Goal: Transaction & Acquisition: Purchase product/service

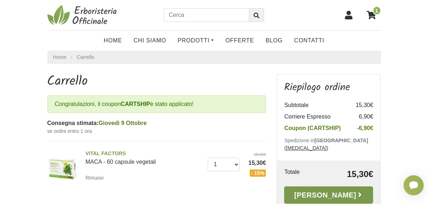
click at [347, 187] on link "[PERSON_NAME]" at bounding box center [328, 194] width 89 height 17
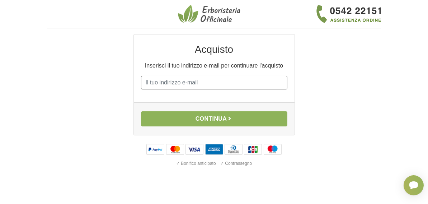
click at [261, 79] on input "E-mail" at bounding box center [214, 83] width 146 height 14
type input "capricorno1942@gmail.com"
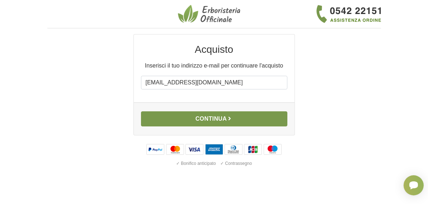
click at [261, 119] on button "Continua" at bounding box center [214, 118] width 146 height 15
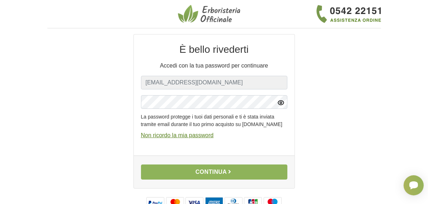
click at [281, 102] on icon "button" at bounding box center [281, 102] width 2 height 2
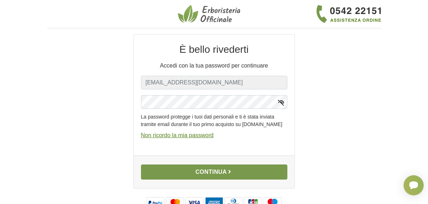
click at [269, 177] on button "Continua" at bounding box center [214, 171] width 146 height 15
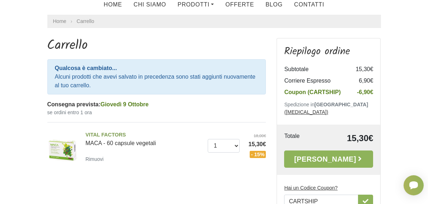
scroll to position [72, 0]
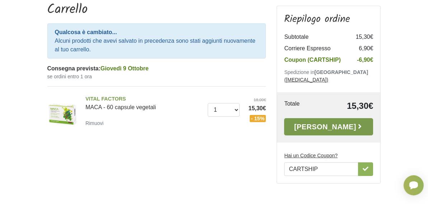
click at [373, 118] on link "[PERSON_NAME]" at bounding box center [328, 126] width 89 height 17
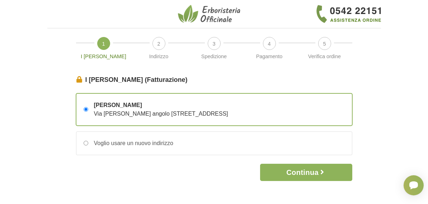
click at [135, 113] on span "Via Morano angolo Via delle Vigne 10 – 10010 Perosa Canavese, Torino, Italia" at bounding box center [161, 113] width 134 height 6
click at [88, 111] on input "Luciano Mercati Via Morano angolo Via delle Vigne 10 – 10010 Perosa Canavese, T…" at bounding box center [86, 109] width 5 height 5
click at [88, 142] on input "Voglio usare un nuovo indirizzo" at bounding box center [86, 143] width 5 height 5
radio input "true"
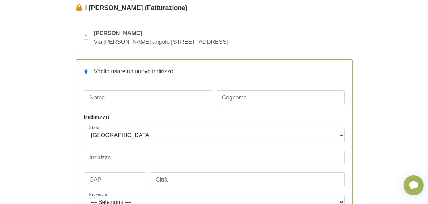
scroll to position [108, 0]
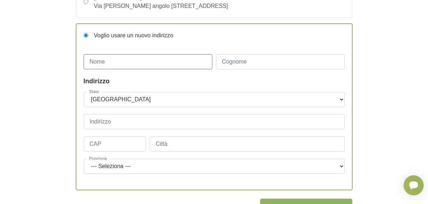
click at [195, 63] on input "Nome" at bounding box center [148, 61] width 129 height 15
type input "Luciano"
click at [232, 65] on input "Cognome" at bounding box center [280, 61] width 129 height 15
type input "Mercati"
click at [146, 82] on legend "Indirizzo" at bounding box center [214, 81] width 261 height 10
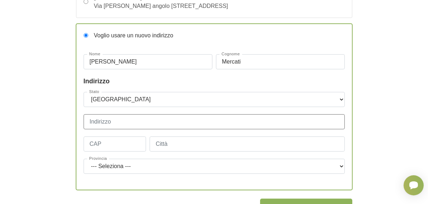
click at [125, 119] on input "Indirizzo" at bounding box center [214, 121] width 261 height 15
type input "Via Morano 10"
click at [128, 146] on input "CAP" at bounding box center [115, 143] width 63 height 15
type input "10010"
click at [182, 142] on input "Città" at bounding box center [246, 143] width 195 height 15
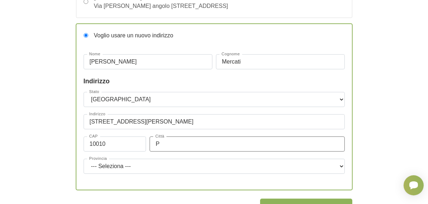
type input "Perosa Canavese"
click at [332, 165] on select "--- Seleziona --- Agrigento Alessandria Ancona Aosta Arezzo Ascoli Piceno Asti …" at bounding box center [214, 165] width 261 height 15
select select "3935"
click at [90, 158] on select "--- Seleziona --- Agrigento Alessandria Ancona Aosta Arezzo Ascoli Piceno Asti …" at bounding box center [214, 165] width 261 height 15
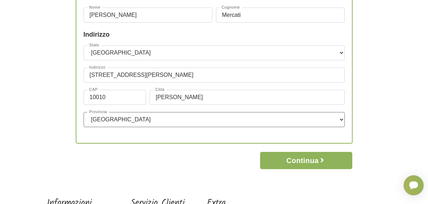
scroll to position [164, 0]
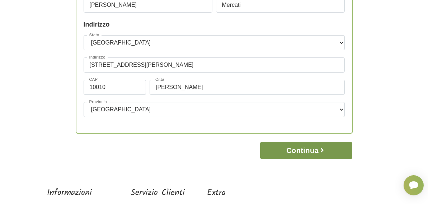
click at [296, 148] on button "Continua" at bounding box center [306, 150] width 92 height 17
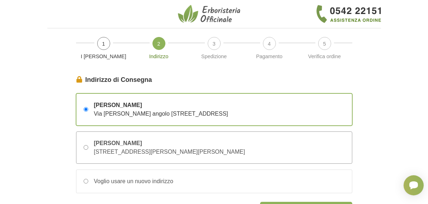
click at [88, 147] on input "Luciano Mercati Via Morano 10 – 10010 Perosa Canavese, Torino, Italia" at bounding box center [86, 147] width 5 height 5
radio input "true"
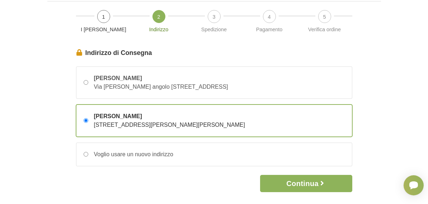
scroll to position [34, 0]
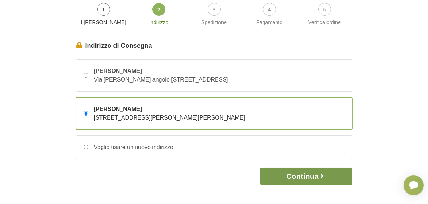
click at [322, 173] on icon "button" at bounding box center [321, 175] width 7 height 7
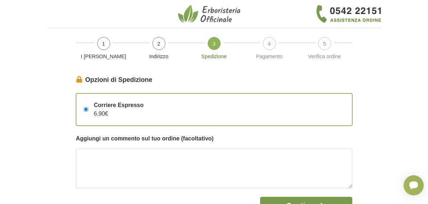
click at [325, 197] on button "Continua" at bounding box center [306, 204] width 92 height 17
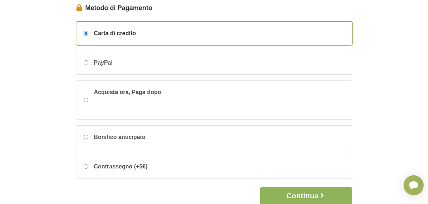
scroll to position [108, 0]
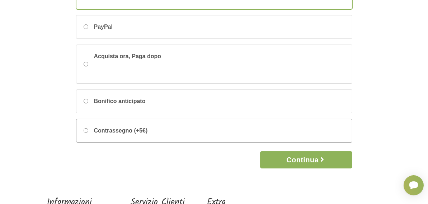
click at [88, 128] on input "Contrassegno (+5€)" at bounding box center [86, 130] width 5 height 5
radio input "true"
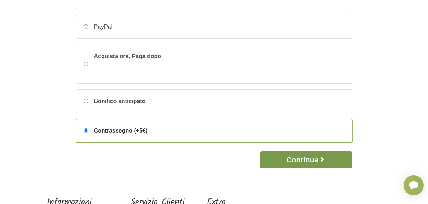
click at [327, 156] on button "Continua" at bounding box center [306, 159] width 92 height 17
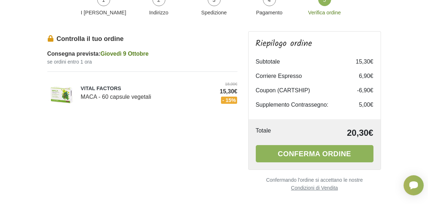
scroll to position [59, 0]
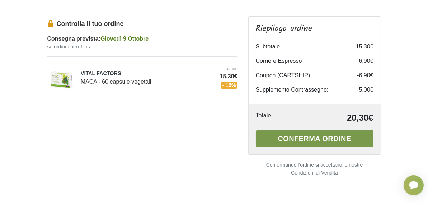
click at [318, 133] on button "Conferma ordine" at bounding box center [315, 138] width 118 height 17
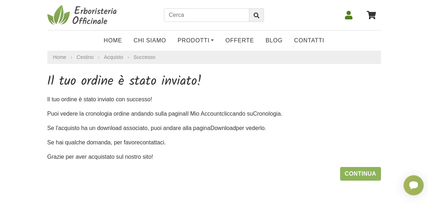
click at [352, 13] on icon at bounding box center [349, 15] width 8 height 9
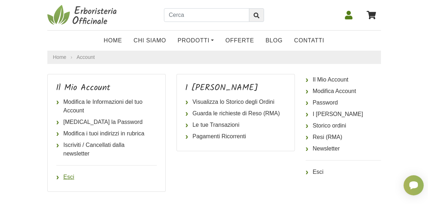
click at [56, 171] on link "Esci" at bounding box center [106, 176] width 100 height 11
